Goal: Contribute content: Contribute content

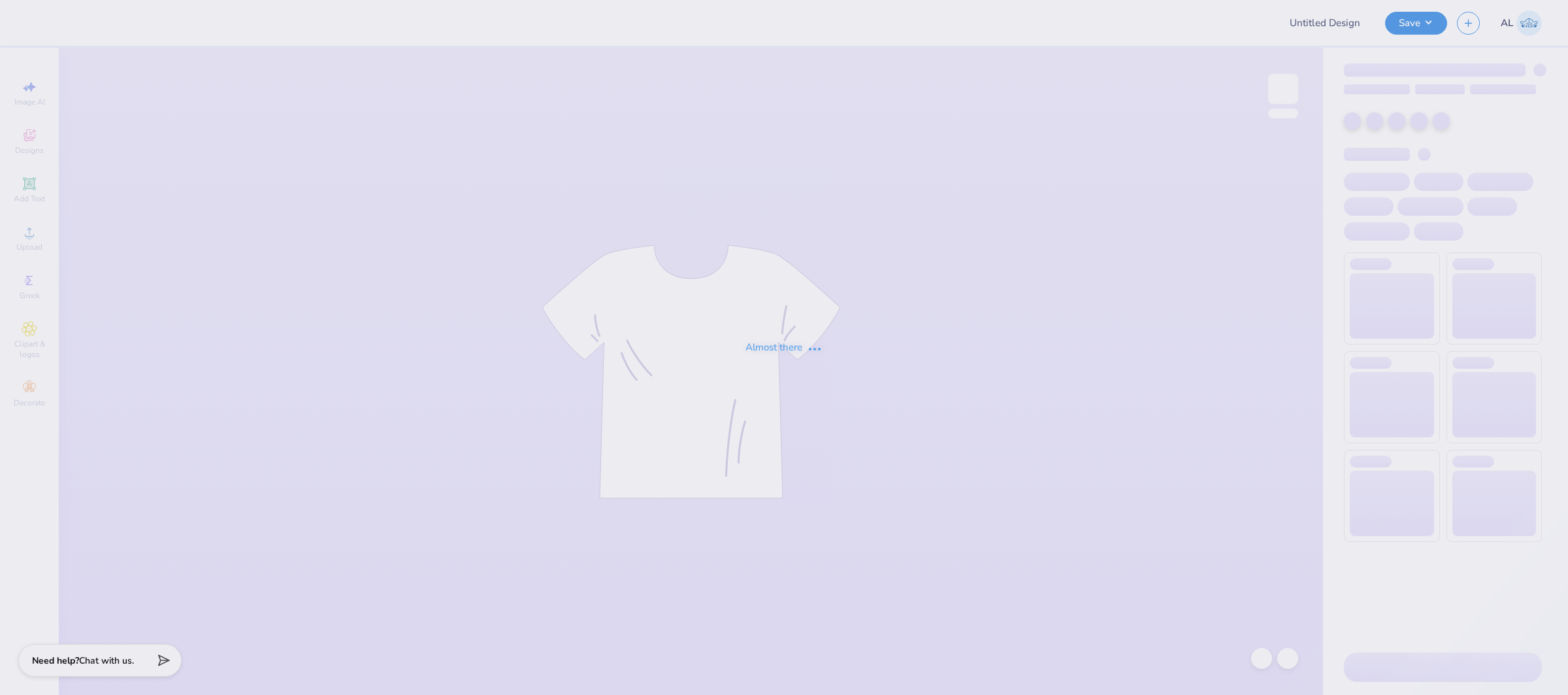
type input "FPS239659"
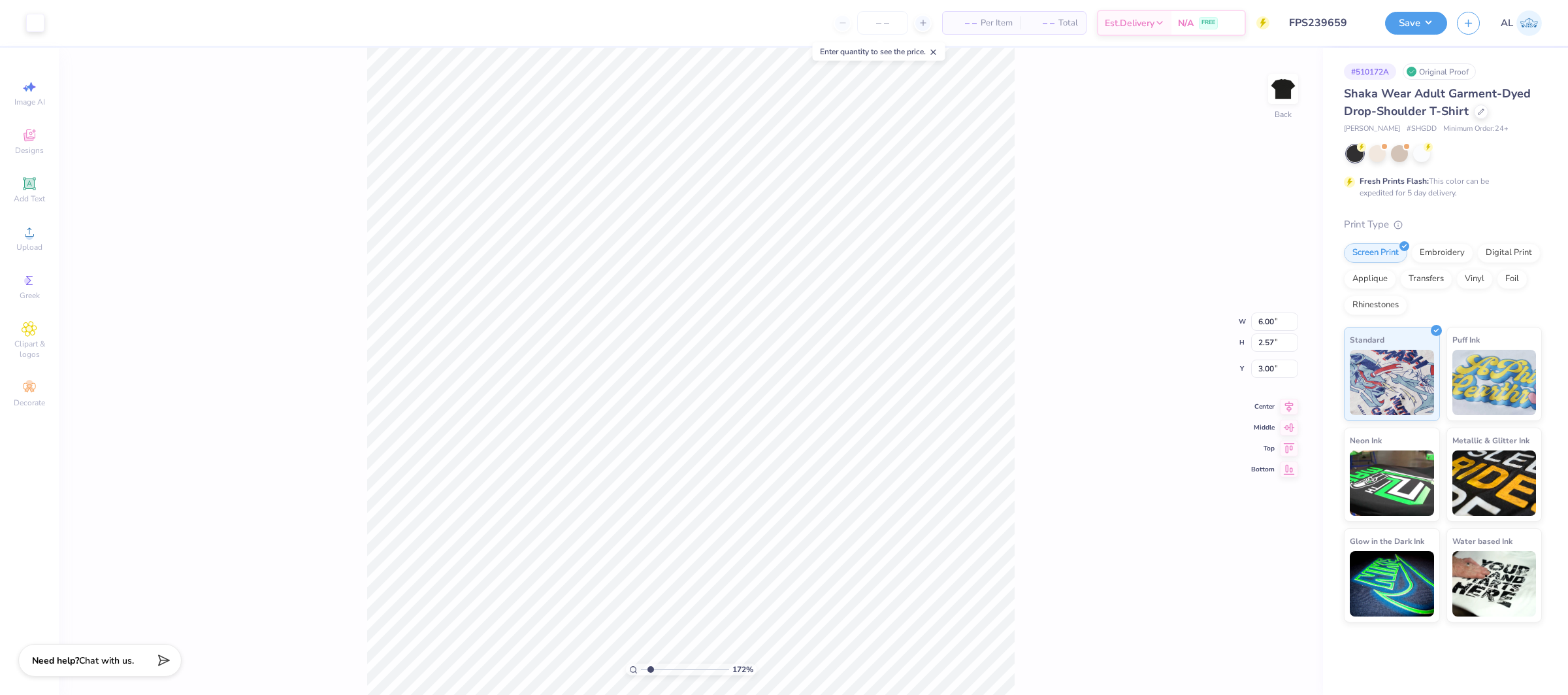
type input "1"
click at [444, 649] on div "100 %" at bounding box center [691, 371] width 648 height 648
click at [1432, 13] on button "Save" at bounding box center [1416, 21] width 62 height 23
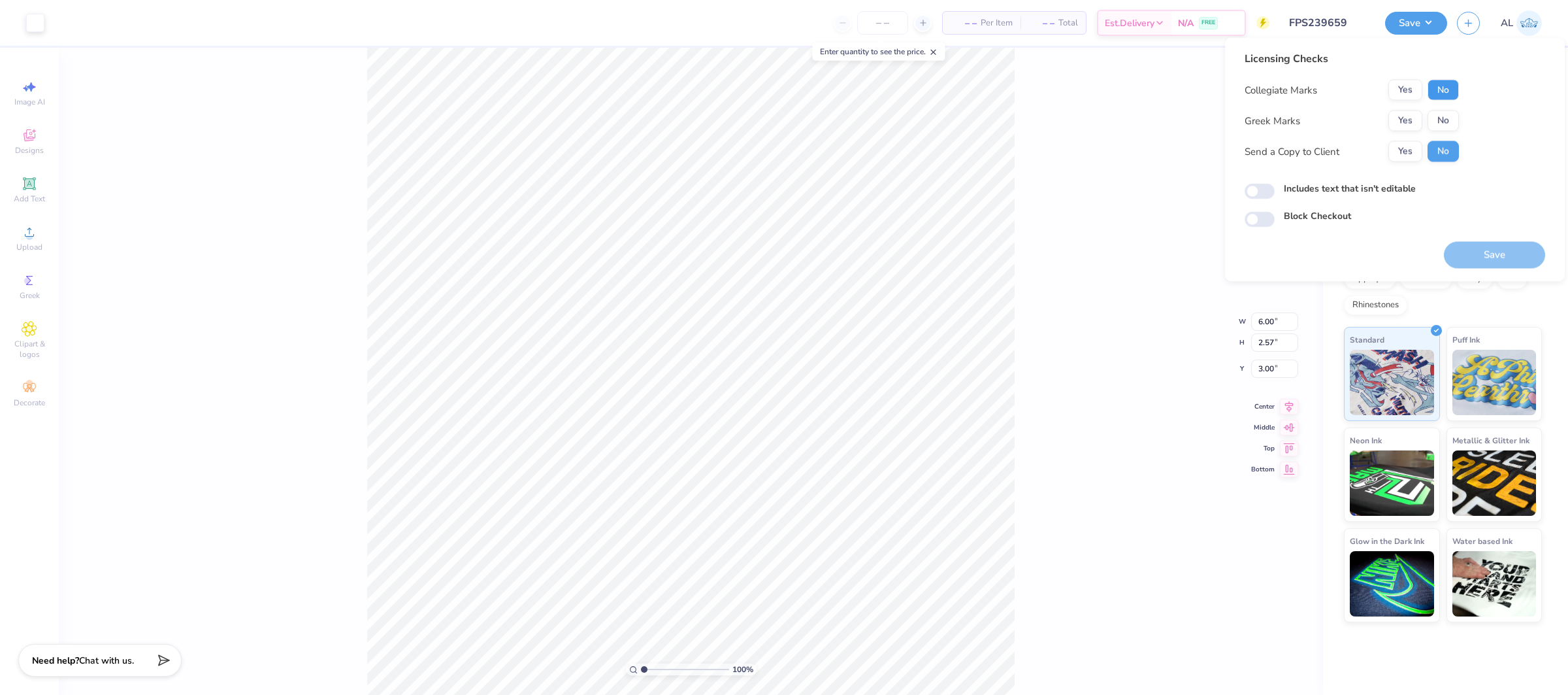
click at [1434, 88] on button "No" at bounding box center [1443, 90] width 31 height 21
click at [1409, 117] on button "Yes" at bounding box center [1405, 121] width 34 height 21
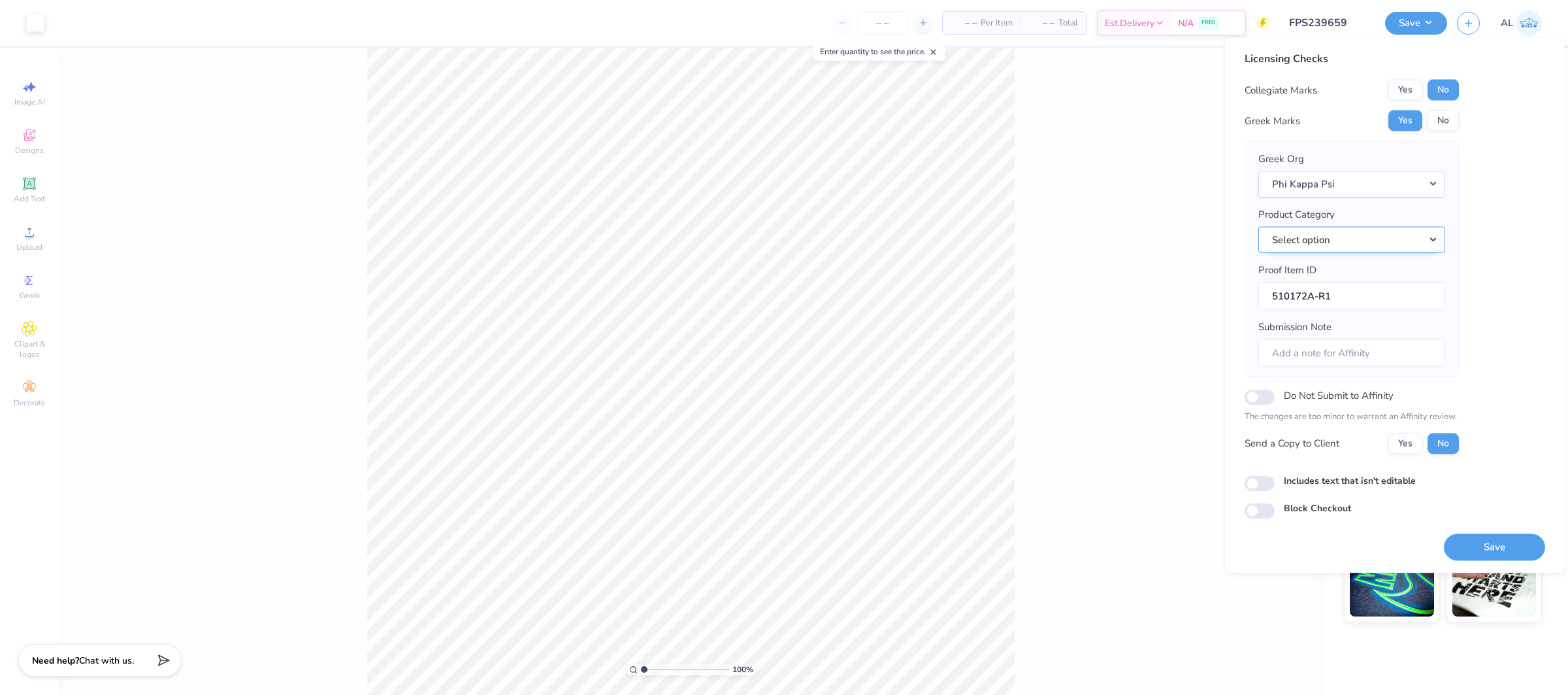
click at [1384, 236] on button "Select option" at bounding box center [1352, 239] width 187 height 27
click at [1377, 329] on link "Short sleeve t-shirts" at bounding box center [1351, 340] width 177 height 21
click at [1476, 547] on button "Save" at bounding box center [1495, 547] width 101 height 27
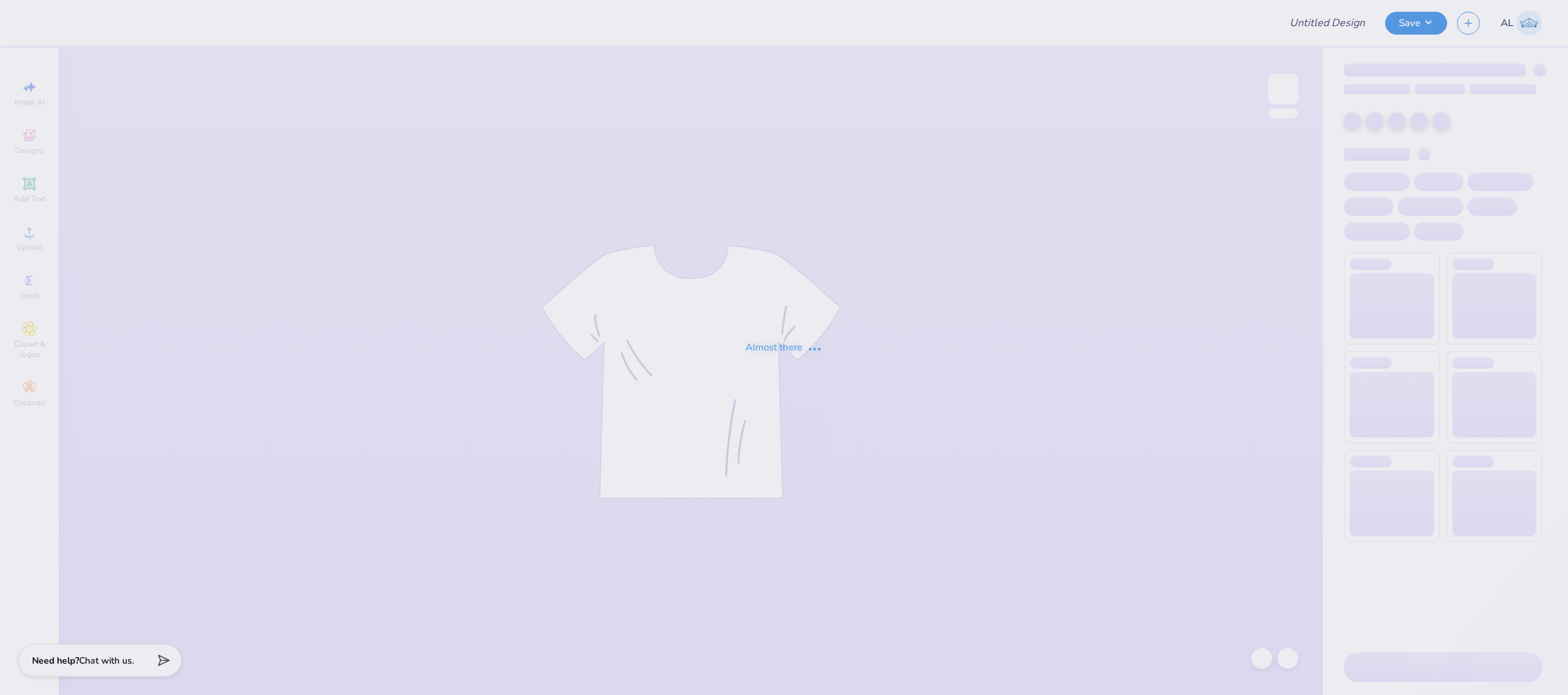
type input "FPS238525"
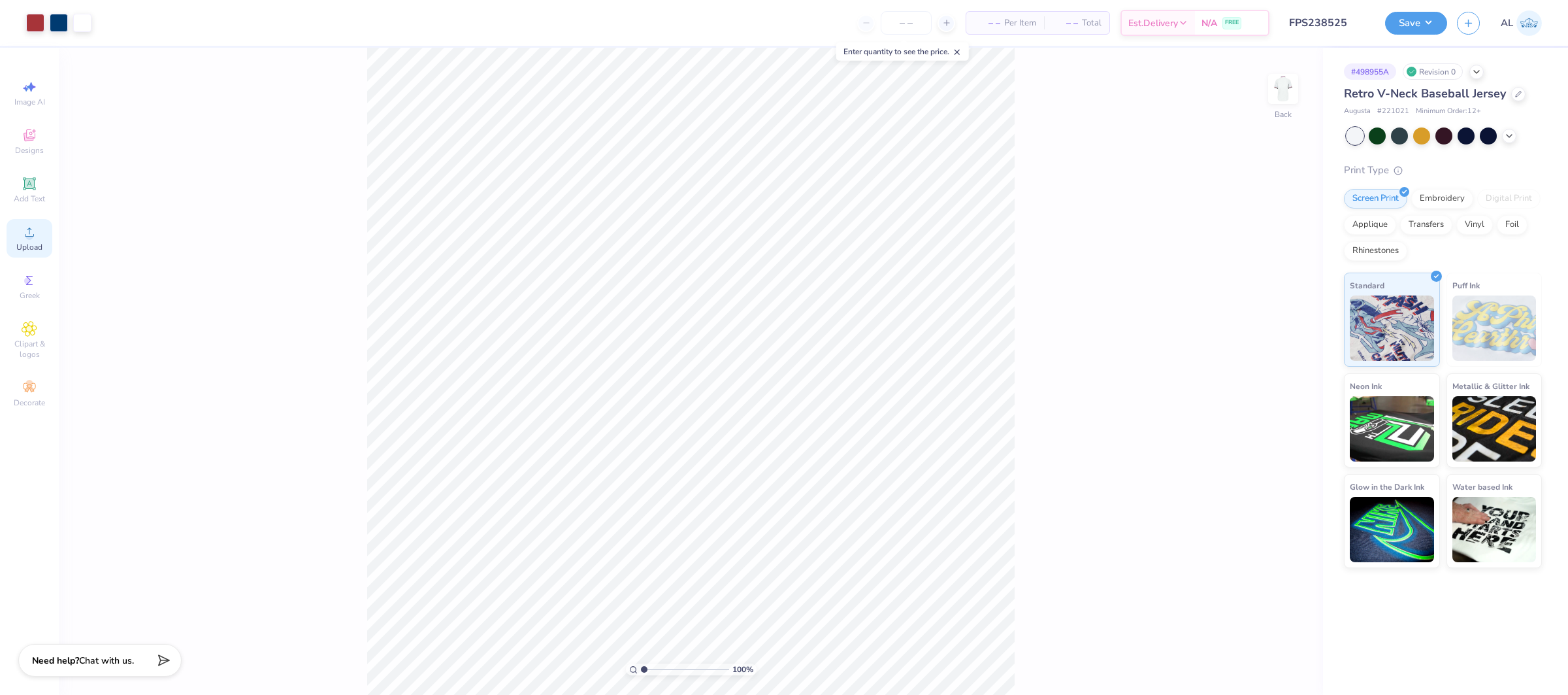
click at [31, 234] on circle at bounding box center [29, 236] width 7 height 7
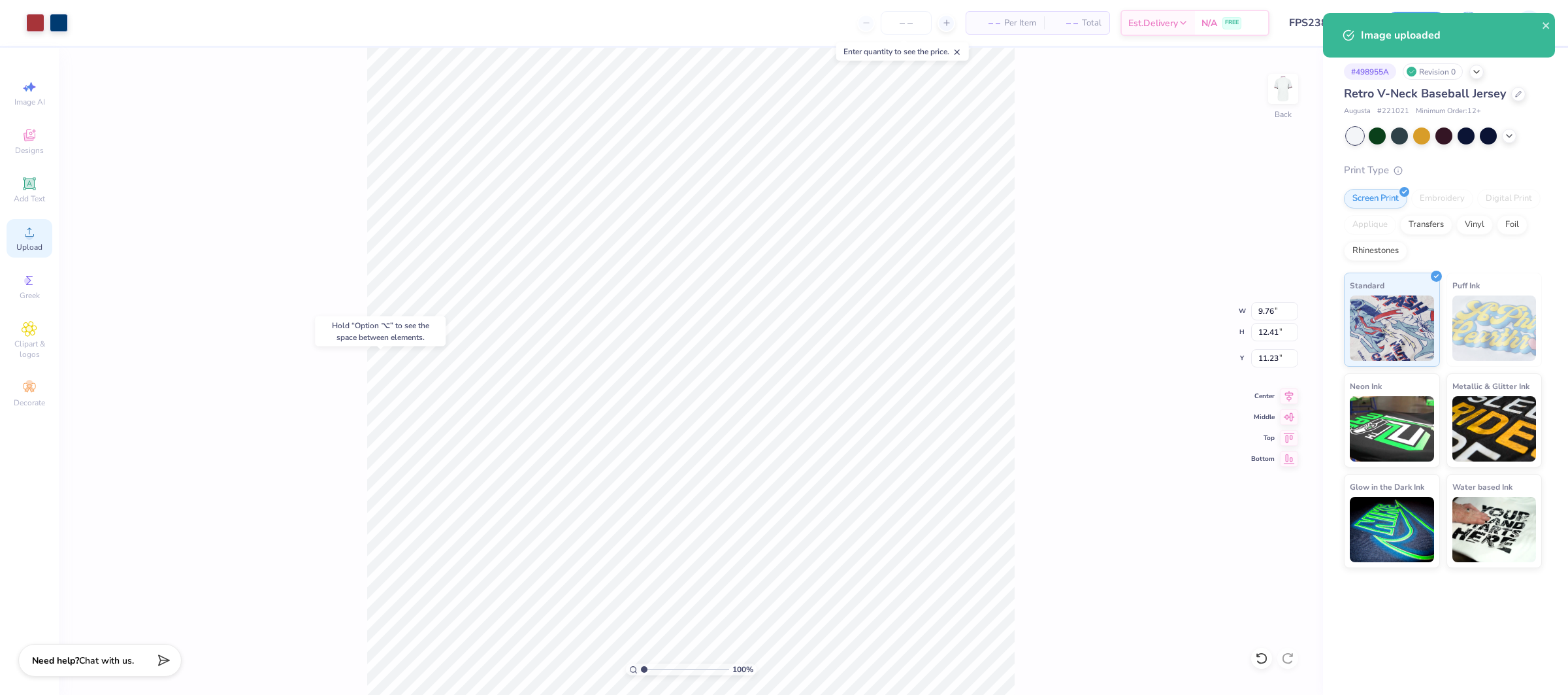
type input "11.23"
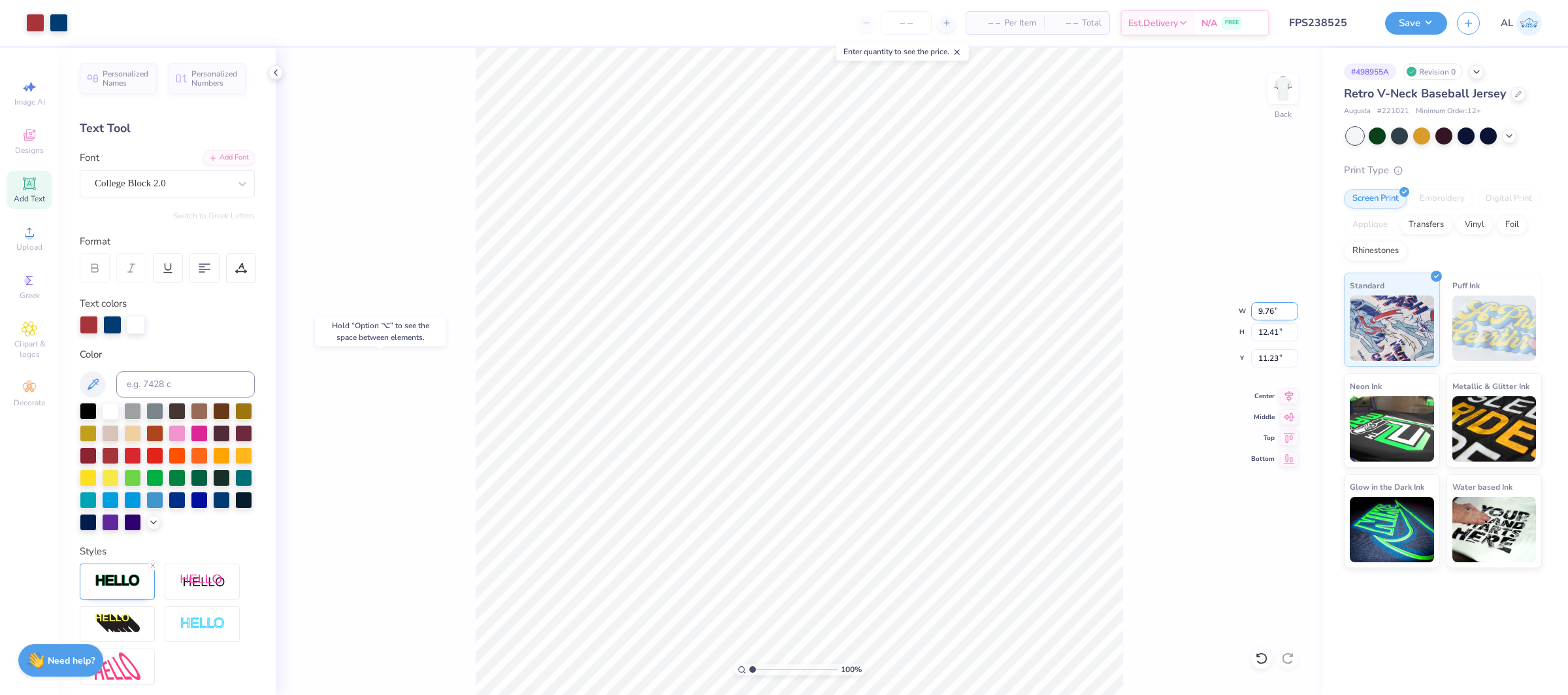
click at [1259, 308] on input "9.76" at bounding box center [1275, 311] width 47 height 18
type input "8.66"
type input "11.01"
type input "12.00"
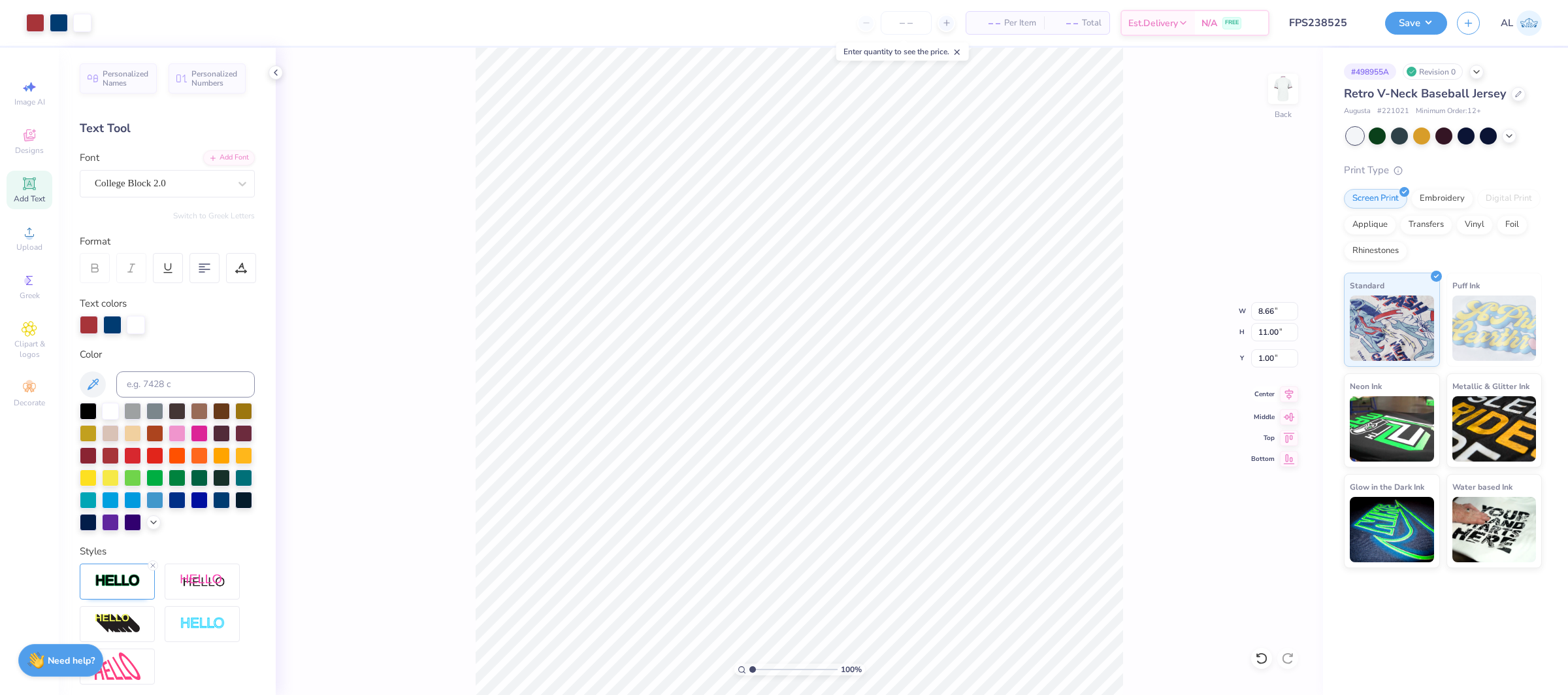
click at [1290, 394] on icon at bounding box center [1289, 394] width 18 height 16
click at [1294, 401] on icon at bounding box center [1289, 394] width 18 height 16
type input "9.38"
click at [826, 674] on li "Send to Back" at bounding box center [824, 677] width 103 height 26
click at [37, 245] on span "Upload" at bounding box center [30, 247] width 26 height 10
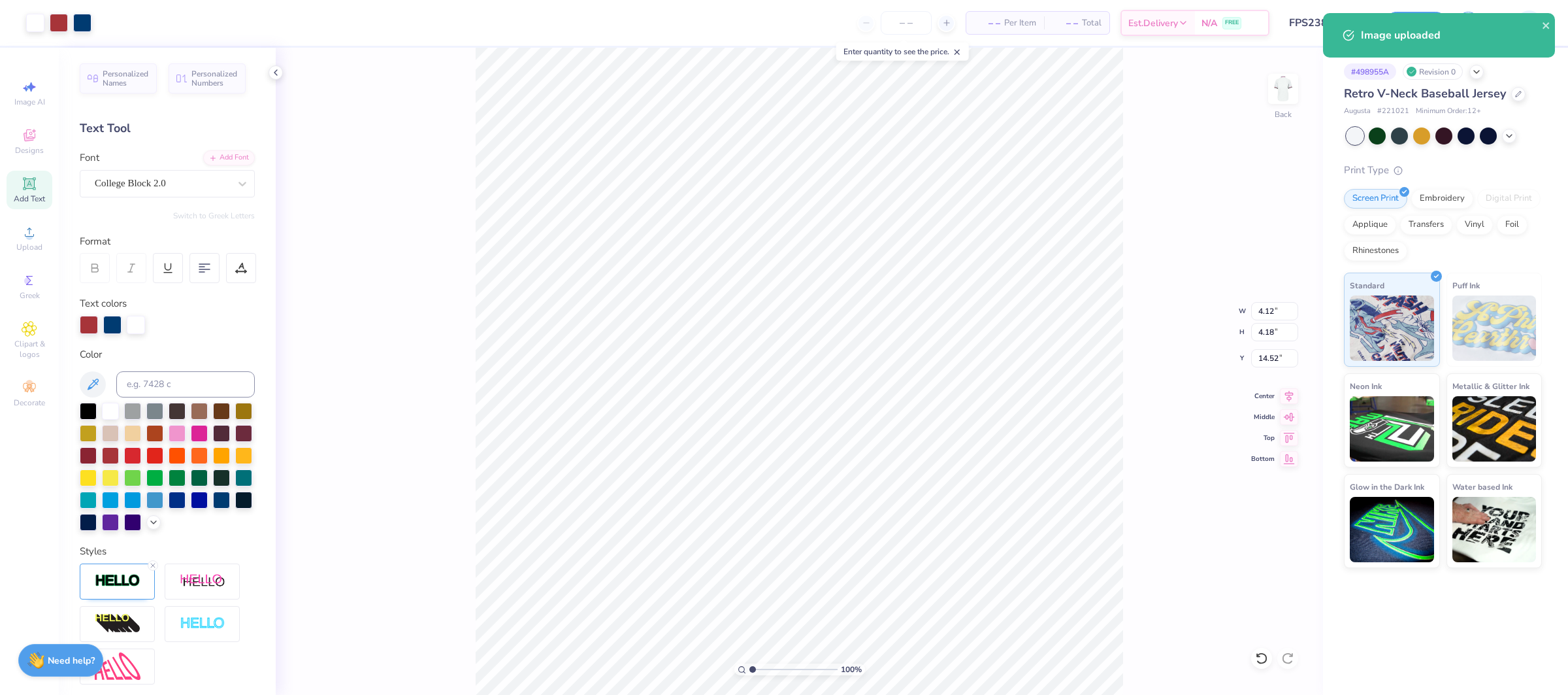
type input "4.12"
type input "4.18"
type input "14.89"
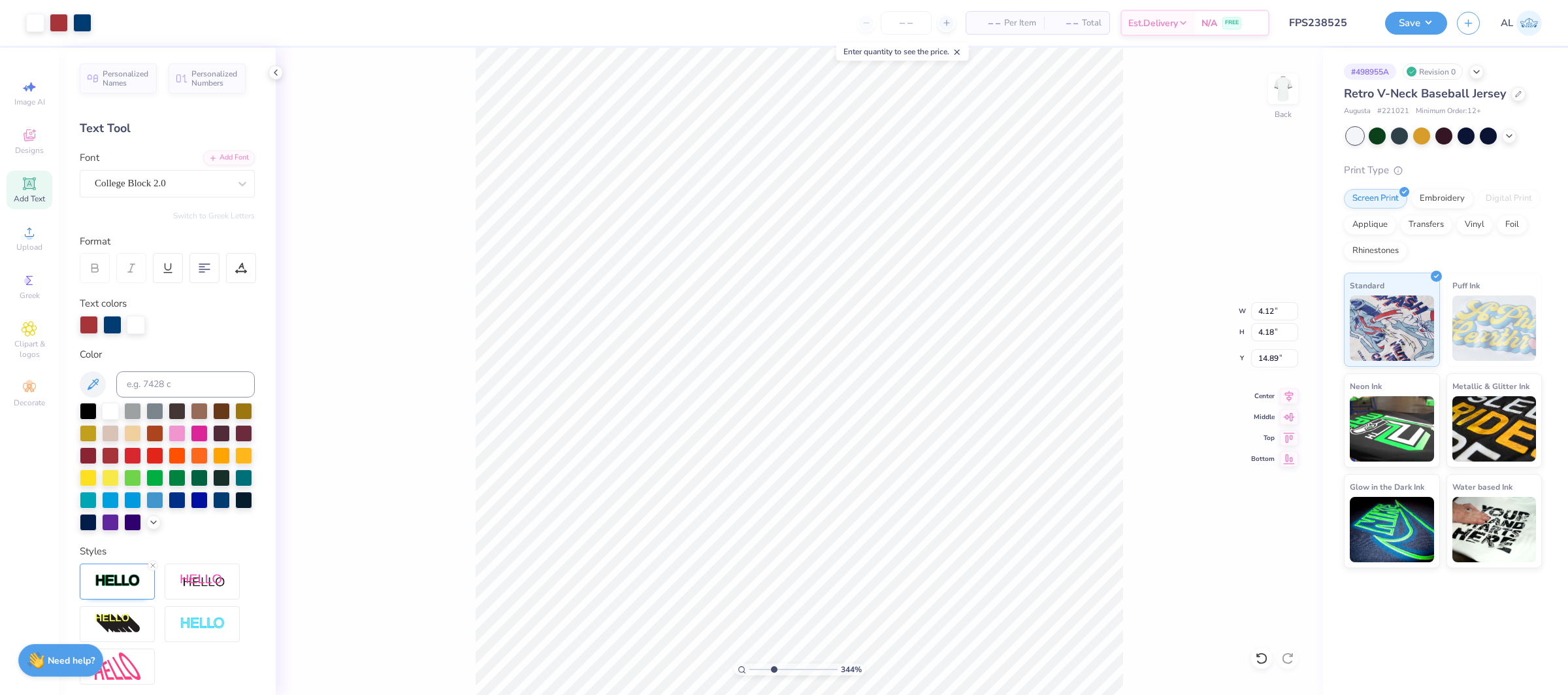
type input "3.44"
click at [774, 669] on input "range" at bounding box center [793, 669] width 88 height 12
type input "14.99"
type input "4.14"
type input "4.21"
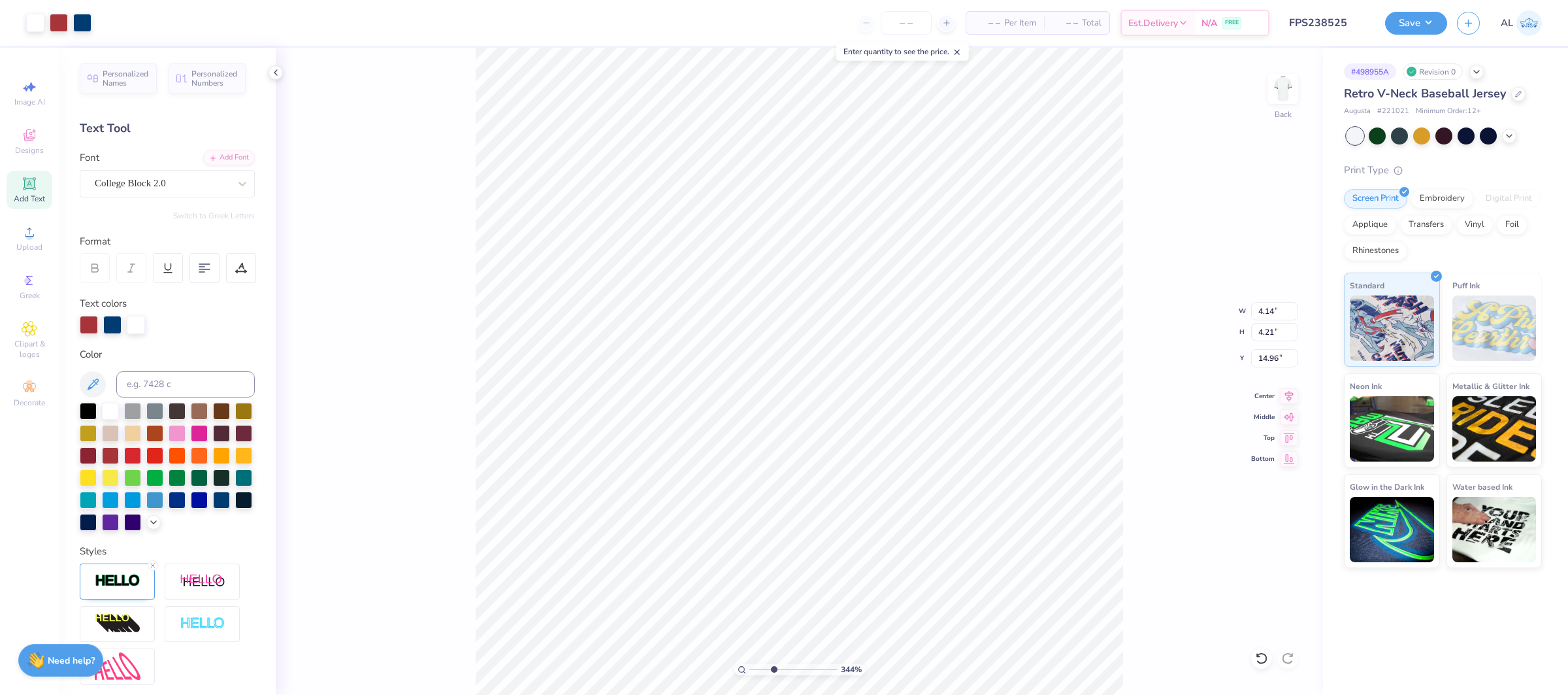
type input "14.95"
drag, startPoint x: 775, startPoint y: 669, endPoint x: 755, endPoint y: 671, distance: 20.1
type input "1.3"
click at [755, 671] on input "range" at bounding box center [793, 669] width 88 height 12
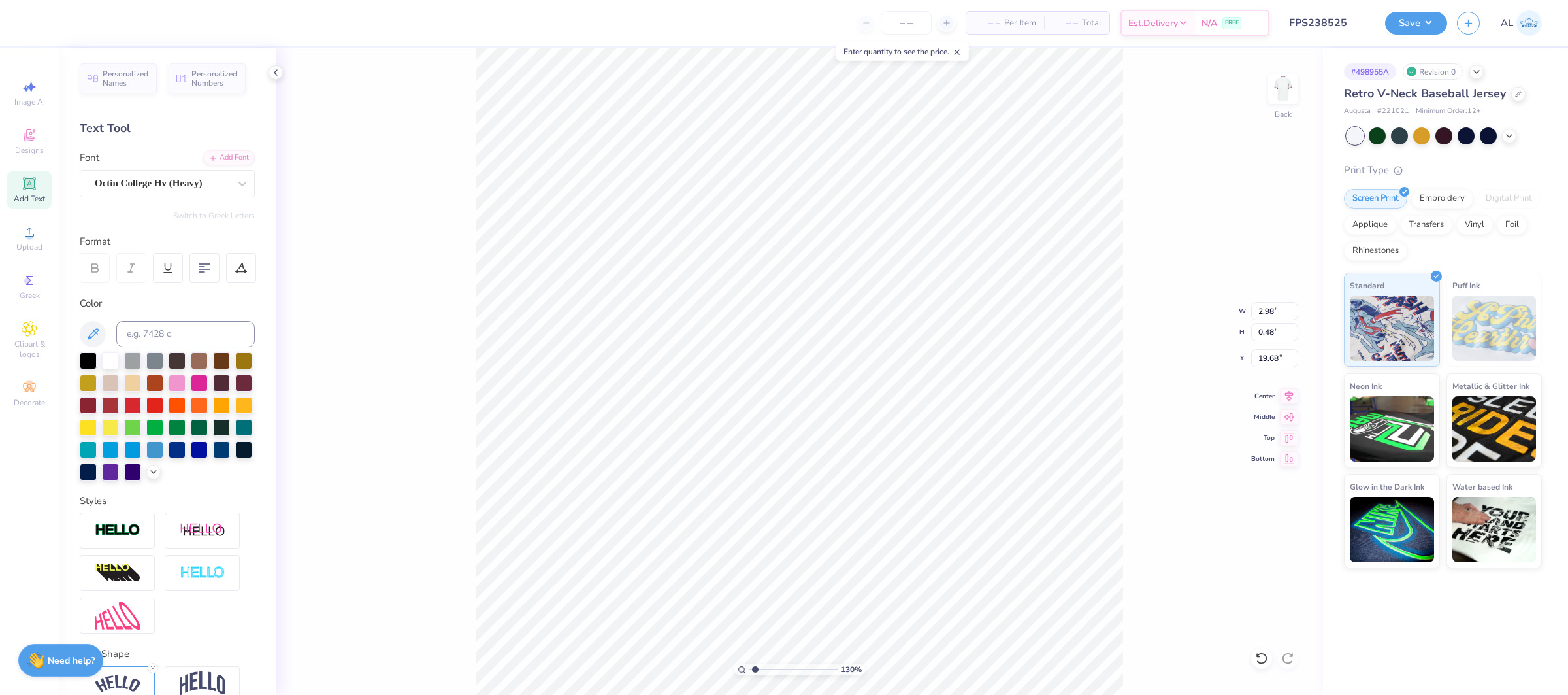
type input "19.68"
click at [891, 609] on li "Bring to Front" at bounding box center [864, 601] width 103 height 26
drag, startPoint x: 762, startPoint y: 673, endPoint x: 769, endPoint y: 665, distance: 10.6
click at [765, 672] on input "range" at bounding box center [793, 669] width 88 height 12
drag, startPoint x: 769, startPoint y: 666, endPoint x: 831, endPoint y: 665, distance: 62.0
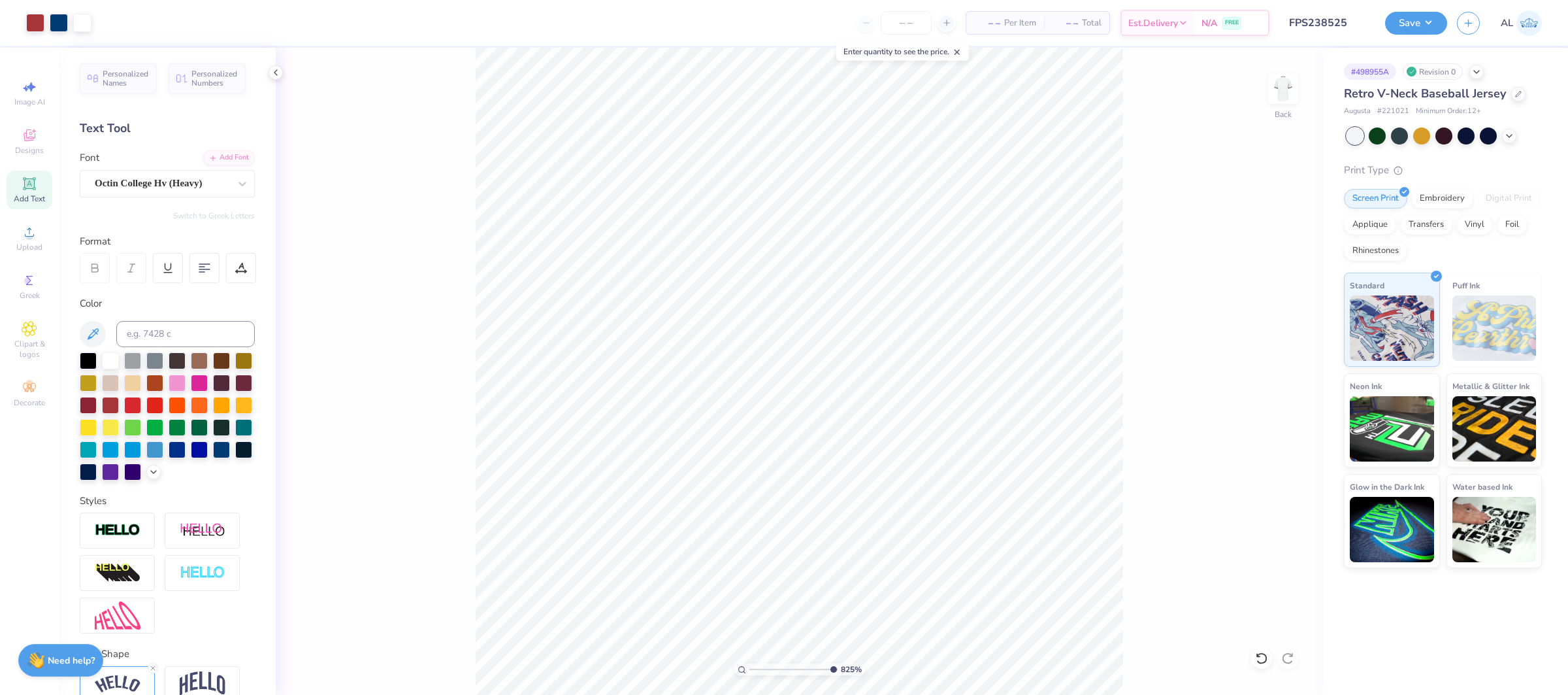
click at [831, 665] on input "range" at bounding box center [793, 669] width 88 height 12
type input "7.18"
drag, startPoint x: 828, startPoint y: 670, endPoint x: 807, endPoint y: 664, distance: 21.8
click at [806, 669] on input "range" at bounding box center [793, 669] width 88 height 12
type input "18.40"
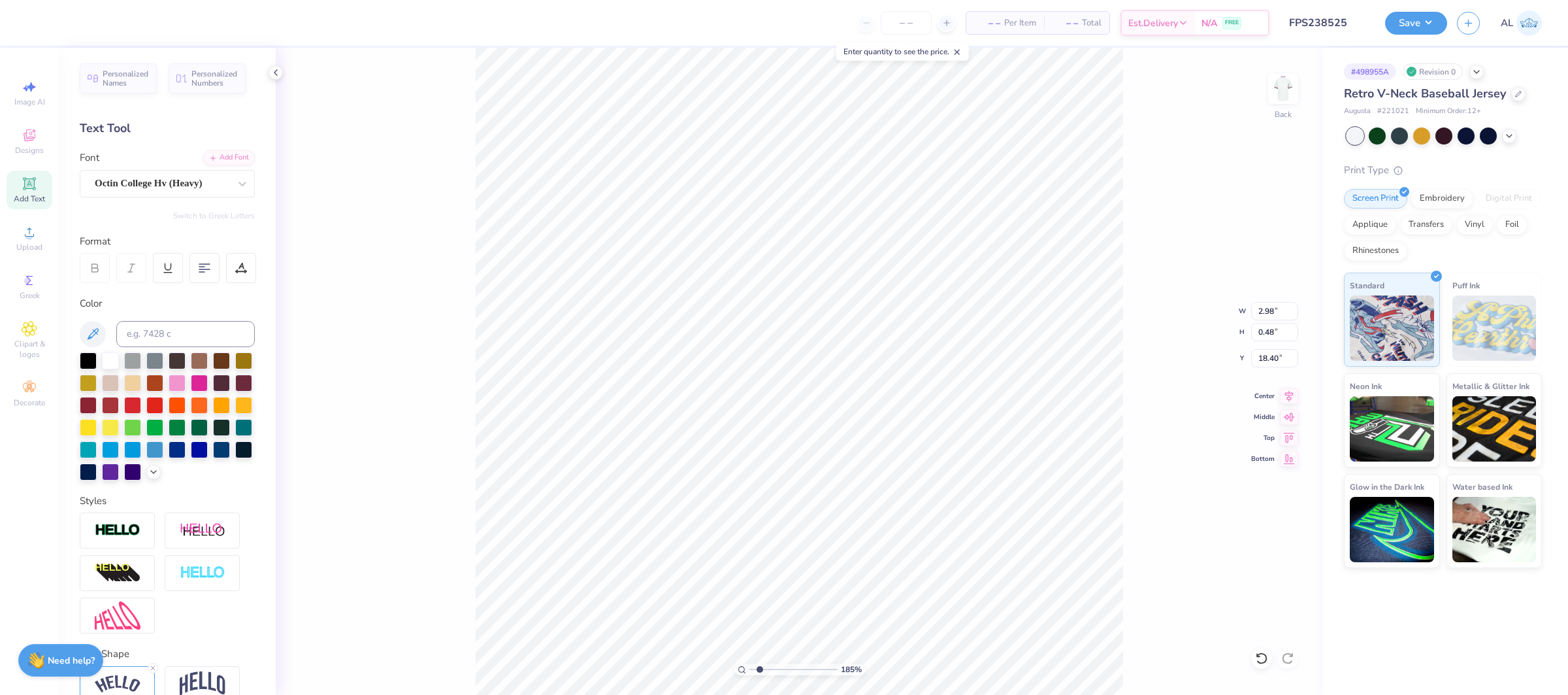
drag, startPoint x: 803, startPoint y: 671, endPoint x: 759, endPoint y: 672, distance: 44.0
type input "1.85"
click at [759, 672] on input "range" at bounding box center [793, 669] width 88 height 12
type input "4.20"
type input "3.79"
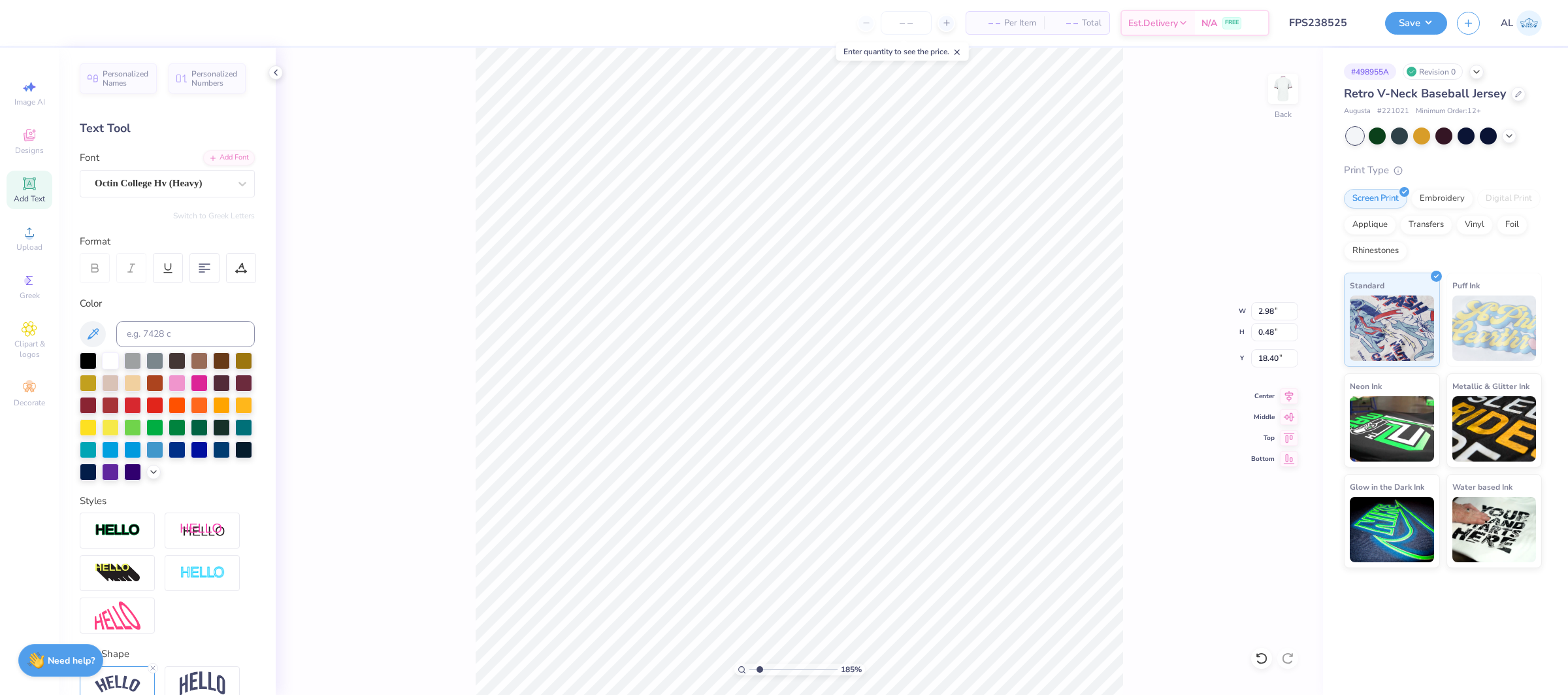
type input "6.87"
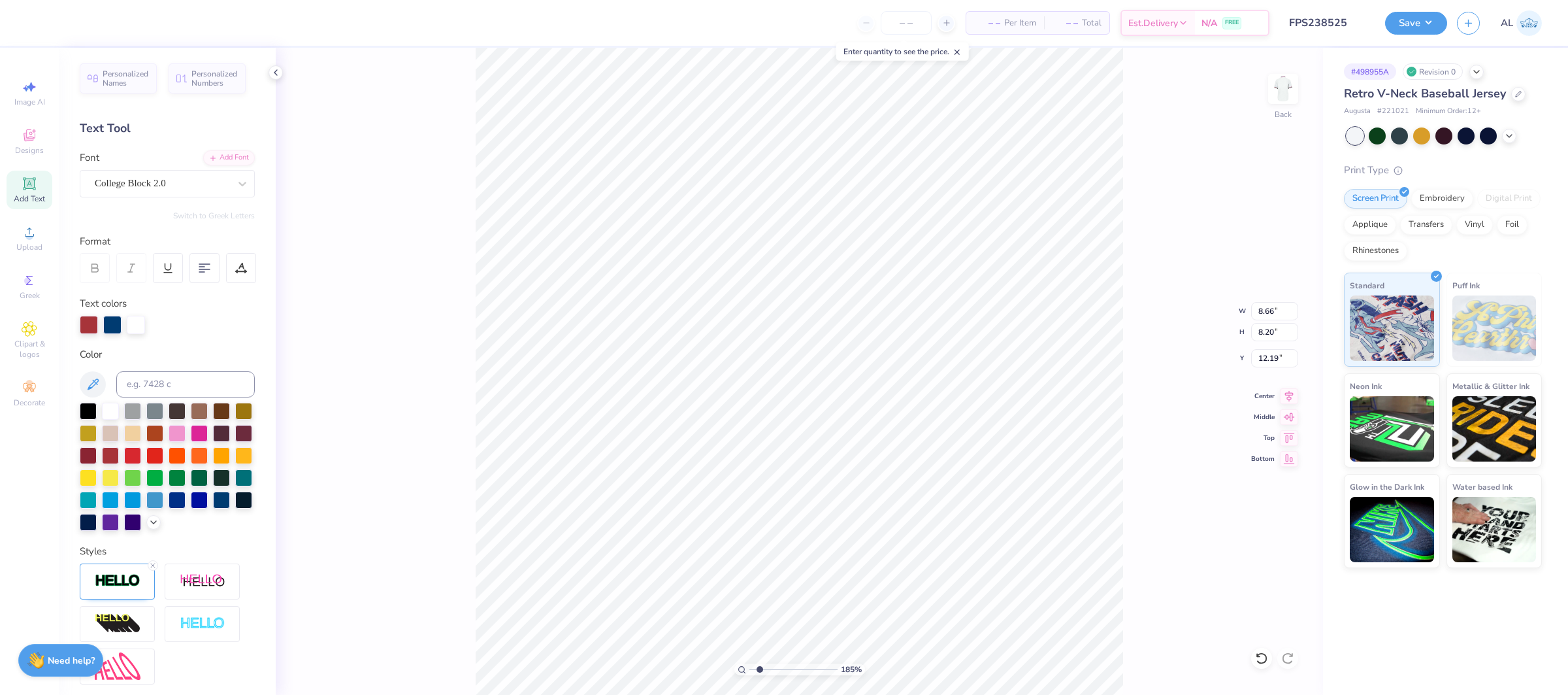
type input "12.19"
click at [1278, 358] on input "12.19" at bounding box center [1275, 358] width 47 height 18
click at [1273, 358] on input "12.19" at bounding box center [1275, 358] width 47 height 18
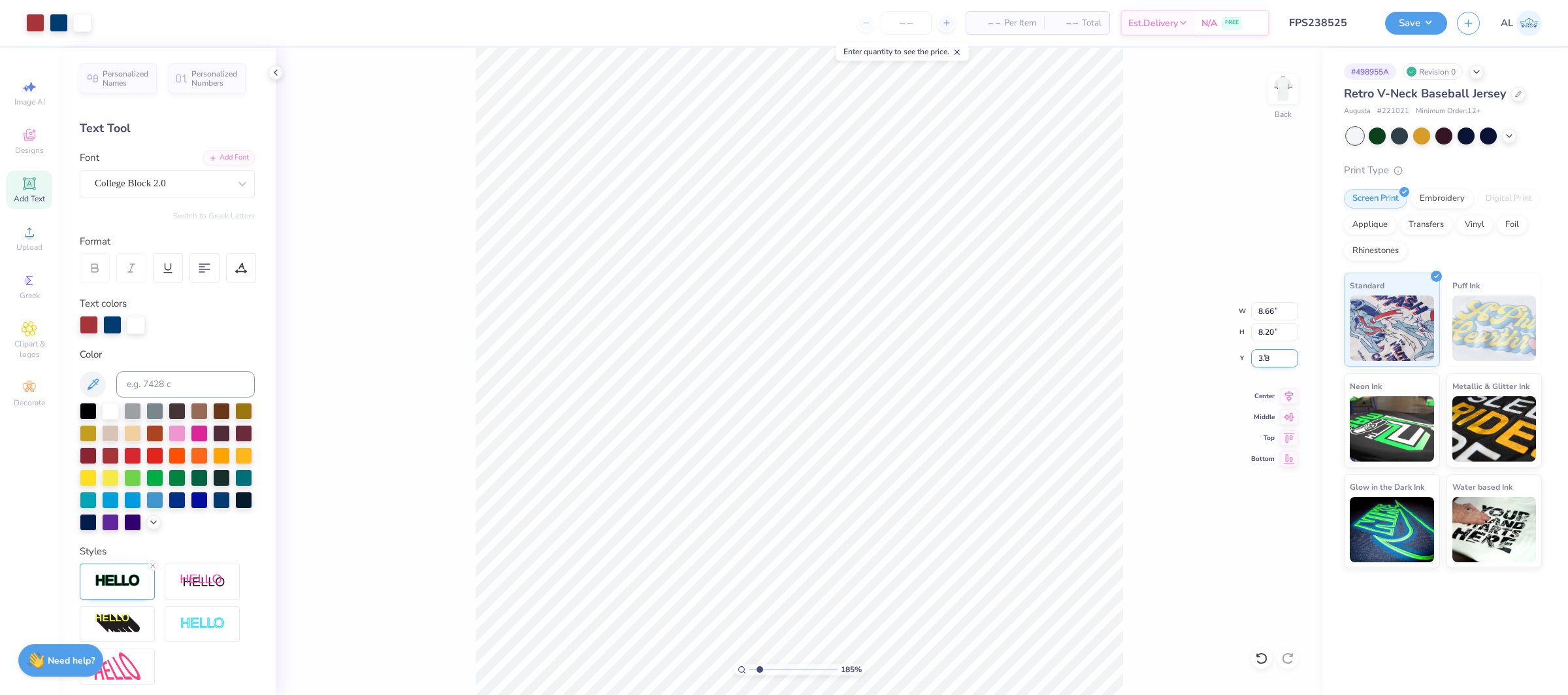
type input "3.80"
click at [1293, 392] on icon at bounding box center [1289, 394] width 18 height 16
click at [1292, 396] on icon at bounding box center [1289, 394] width 18 height 16
click at [474, 549] on div "185 % Back" at bounding box center [799, 371] width 1047 height 647
drag, startPoint x: 732, startPoint y: 670, endPoint x: 718, endPoint y: 670, distance: 14.0
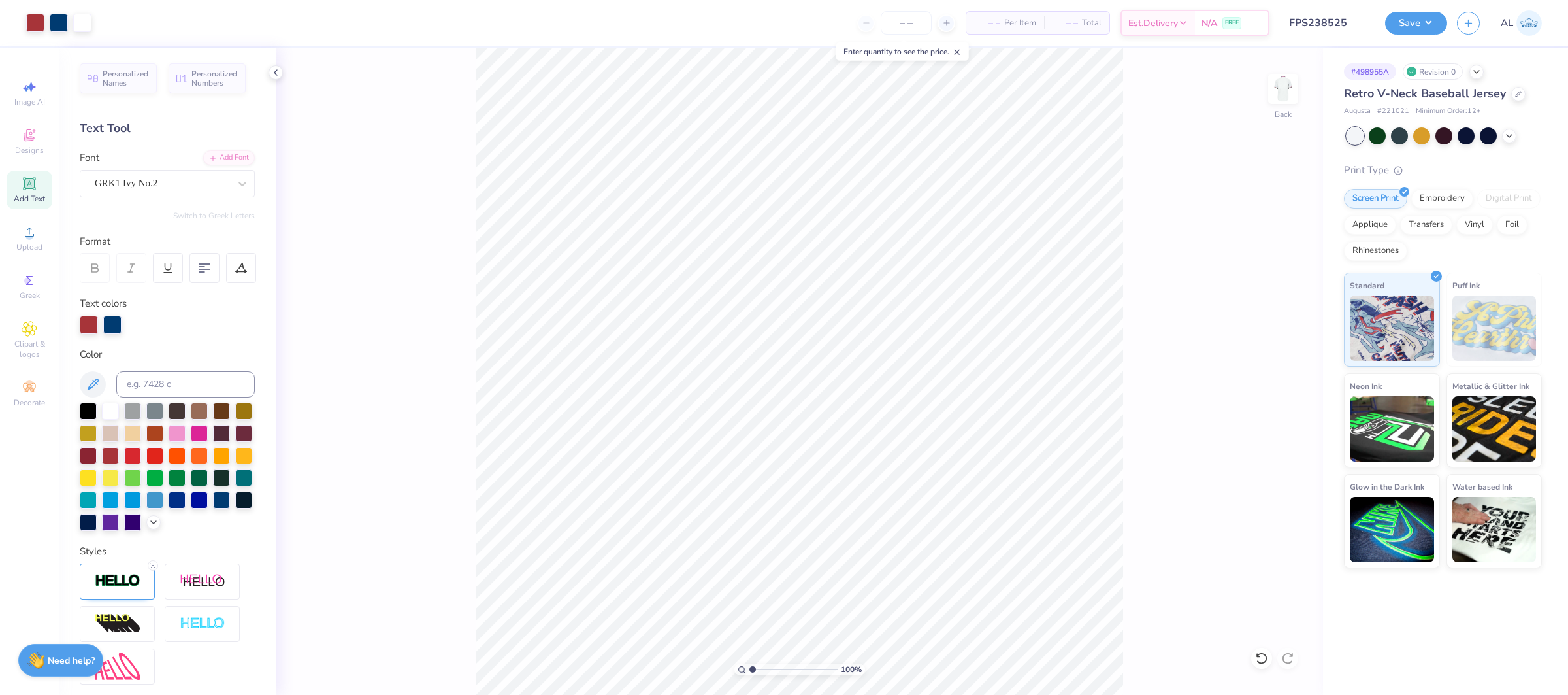
type input "1"
click at [749, 670] on input "range" at bounding box center [793, 669] width 88 height 12
click at [1425, 28] on button "Save" at bounding box center [1416, 21] width 62 height 23
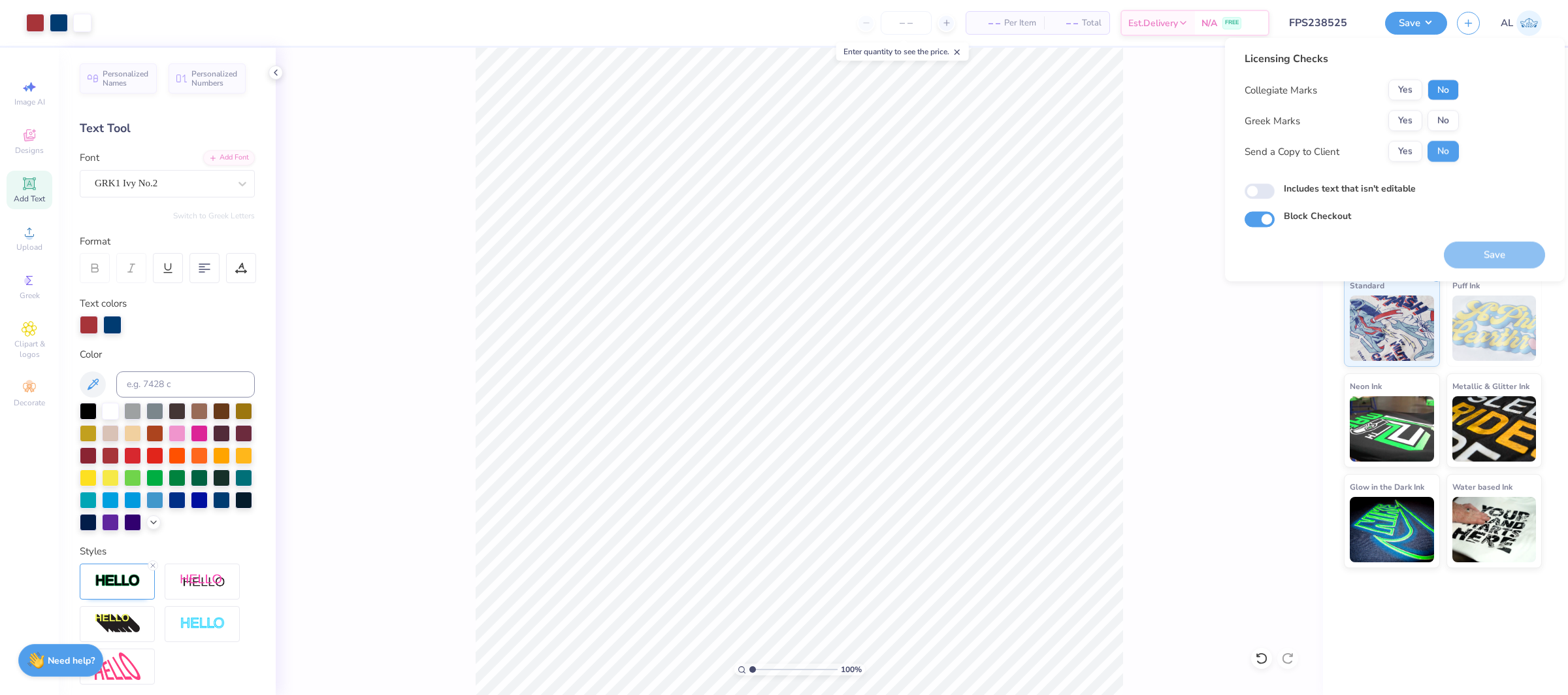
click at [1455, 92] on button "No" at bounding box center [1443, 90] width 31 height 21
click at [1408, 121] on button "Yes" at bounding box center [1405, 121] width 34 height 21
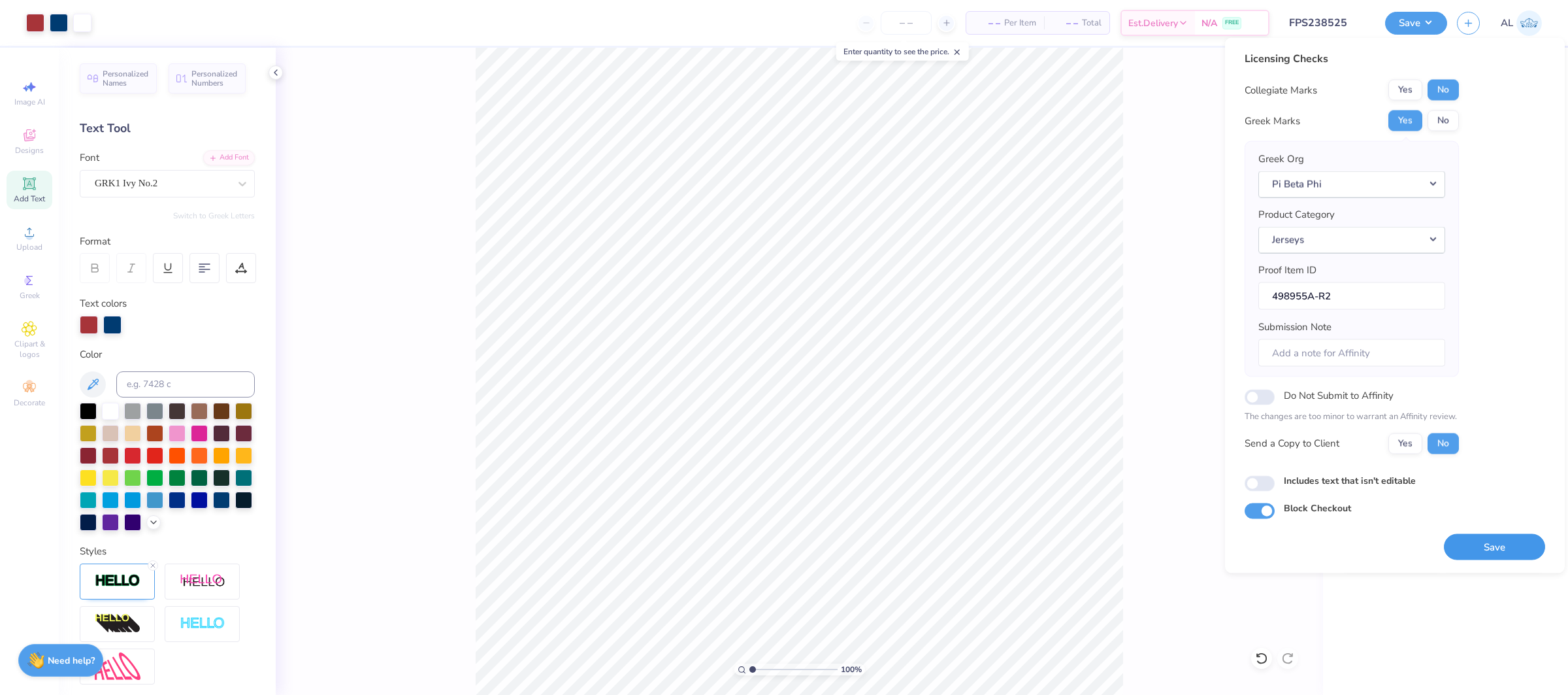
click at [1465, 547] on button "Save" at bounding box center [1495, 547] width 101 height 27
